Goal: Task Accomplishment & Management: Use online tool/utility

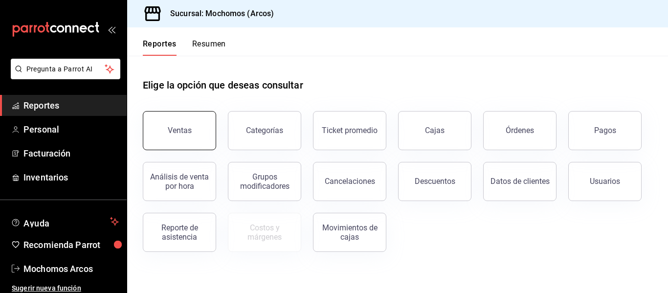
click at [183, 124] on button "Ventas" at bounding box center [179, 130] width 73 height 39
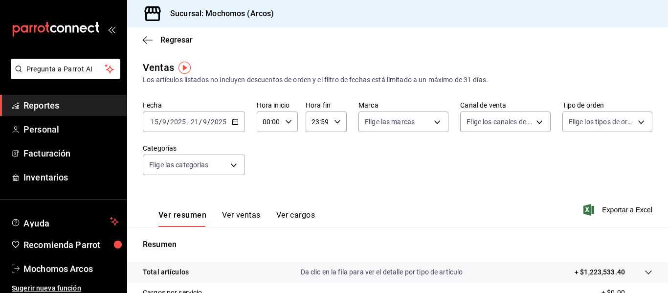
click at [236, 124] on icon "button" at bounding box center [235, 121] width 7 height 7
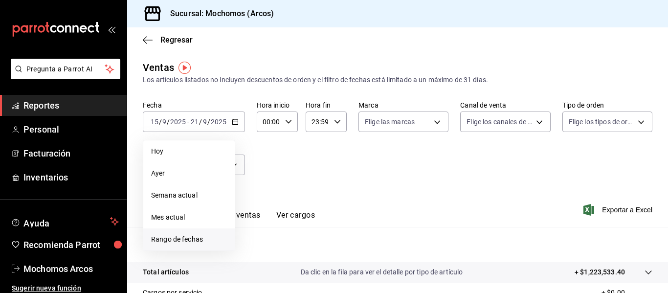
click at [171, 237] on span "Rango de fechas" at bounding box center [189, 239] width 76 height 10
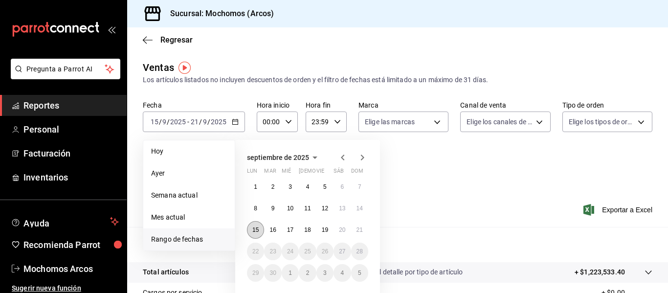
click at [259, 233] on button "15" at bounding box center [255, 230] width 17 height 18
click at [327, 226] on button "19" at bounding box center [324, 230] width 17 height 18
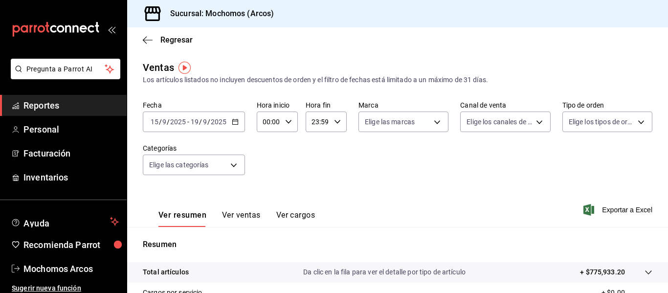
click at [285, 118] on div "00:00 Hora inicio" at bounding box center [277, 121] width 41 height 21
click at [268, 194] on span "02" at bounding box center [266, 194] width 4 height 8
type input "02:00"
click at [266, 186] on span "05" at bounding box center [266, 186] width 4 height 8
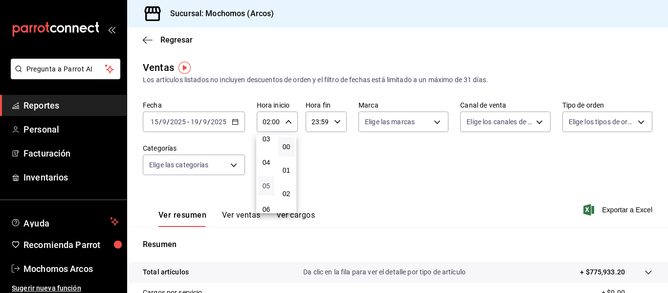
type input "05:00"
click at [336, 122] on div at bounding box center [334, 146] width 668 height 293
click at [336, 122] on \(Stroke\) "button" at bounding box center [337, 121] width 6 height 3
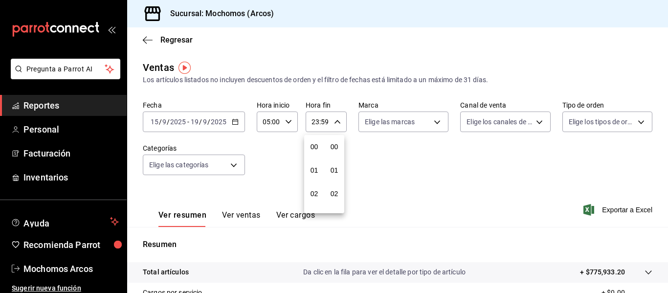
scroll to position [1330, 0]
click at [313, 153] on span "21" at bounding box center [314, 155] width 4 height 8
click at [313, 153] on span "05" at bounding box center [314, 151] width 4 height 8
click at [336, 153] on span "57" at bounding box center [334, 155] width 4 height 8
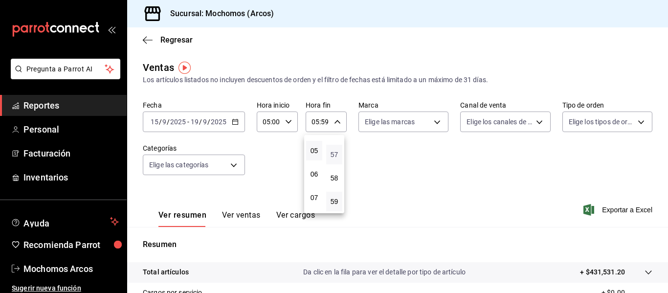
type input "05:57"
click at [334, 143] on span "00" at bounding box center [334, 147] width 4 height 8
type input "05:00"
click at [600, 206] on div at bounding box center [334, 146] width 668 height 293
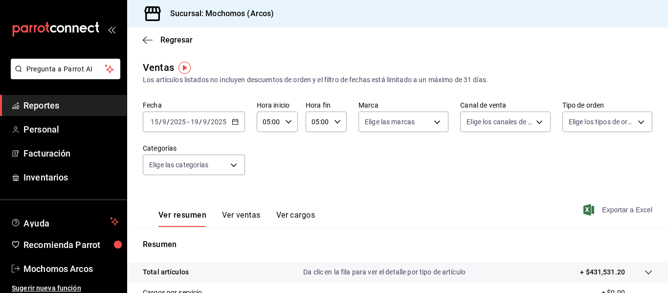
click at [614, 206] on span "Exportar a Excel" at bounding box center [618, 210] width 67 height 12
click at [236, 121] on icon "button" at bounding box center [235, 121] width 7 height 7
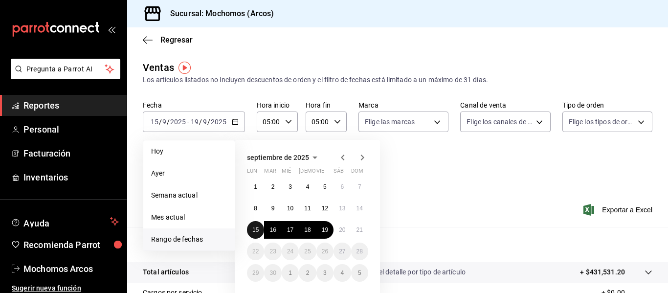
click at [253, 227] on abbr "15" at bounding box center [255, 229] width 6 height 7
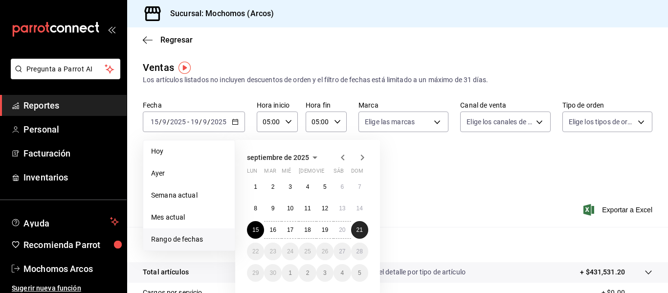
click at [358, 230] on abbr "21" at bounding box center [359, 229] width 6 height 7
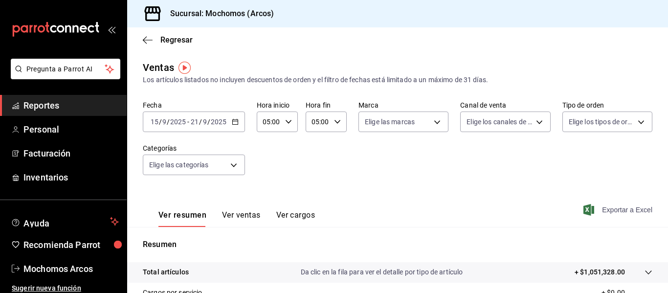
click at [605, 214] on span "Exportar a Excel" at bounding box center [618, 210] width 67 height 12
